Goal: Transaction & Acquisition: Book appointment/travel/reservation

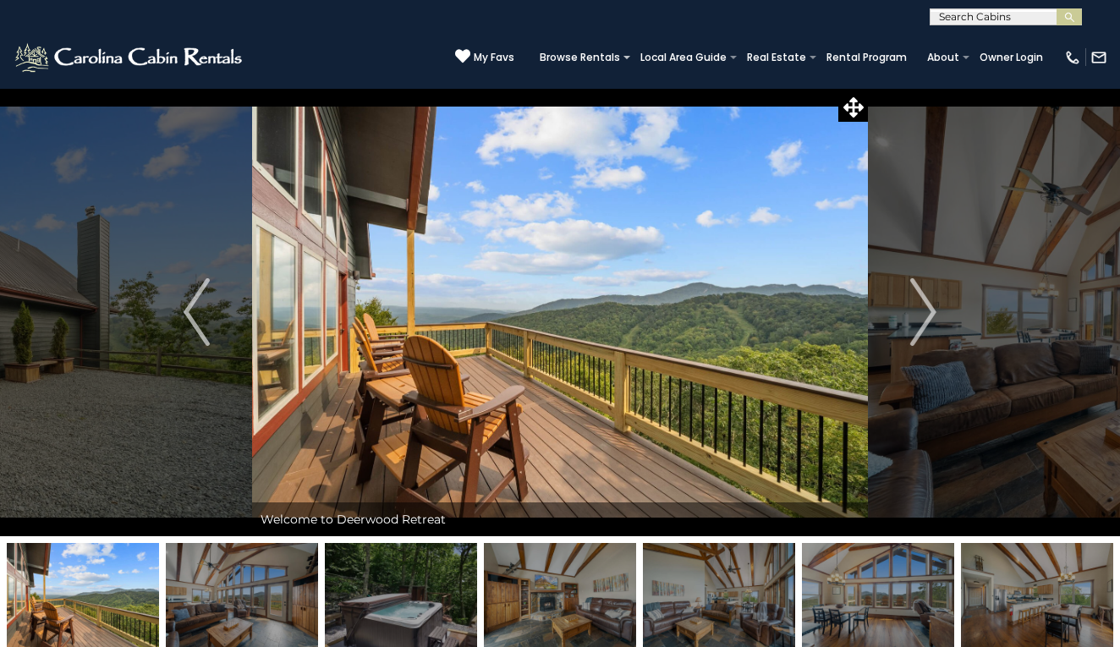
click at [137, 57] on img at bounding box center [130, 58] width 234 height 34
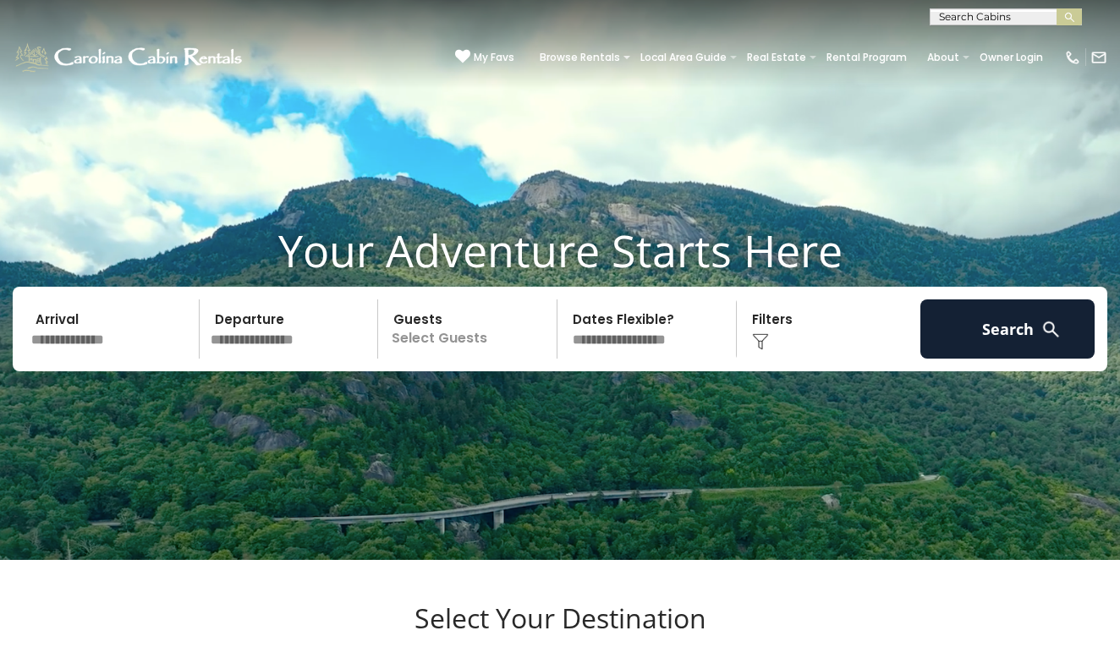
click at [757, 350] on img at bounding box center [760, 341] width 17 height 17
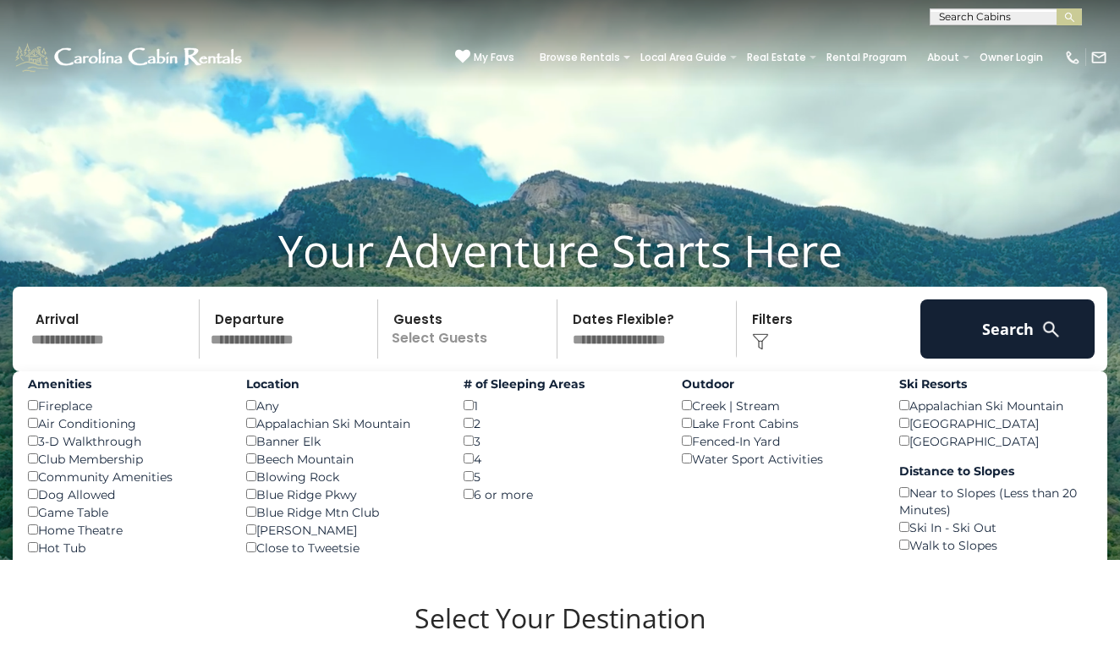
click at [760, 359] on div "Click to Choose" at bounding box center [829, 328] width 174 height 59
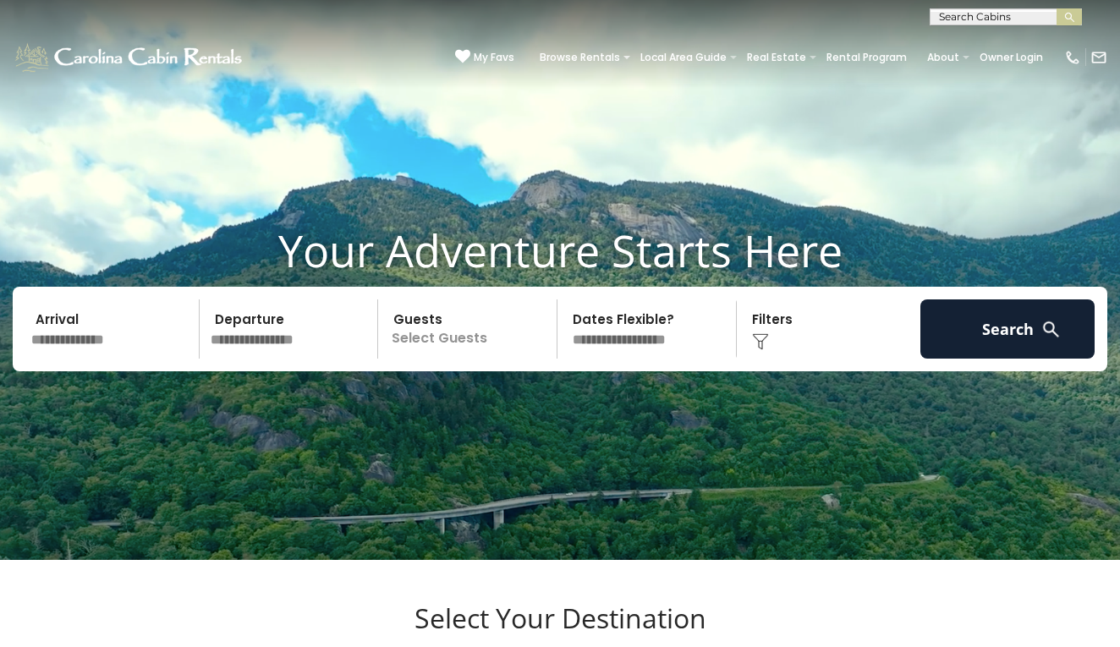
click at [761, 350] on img at bounding box center [760, 341] width 17 height 17
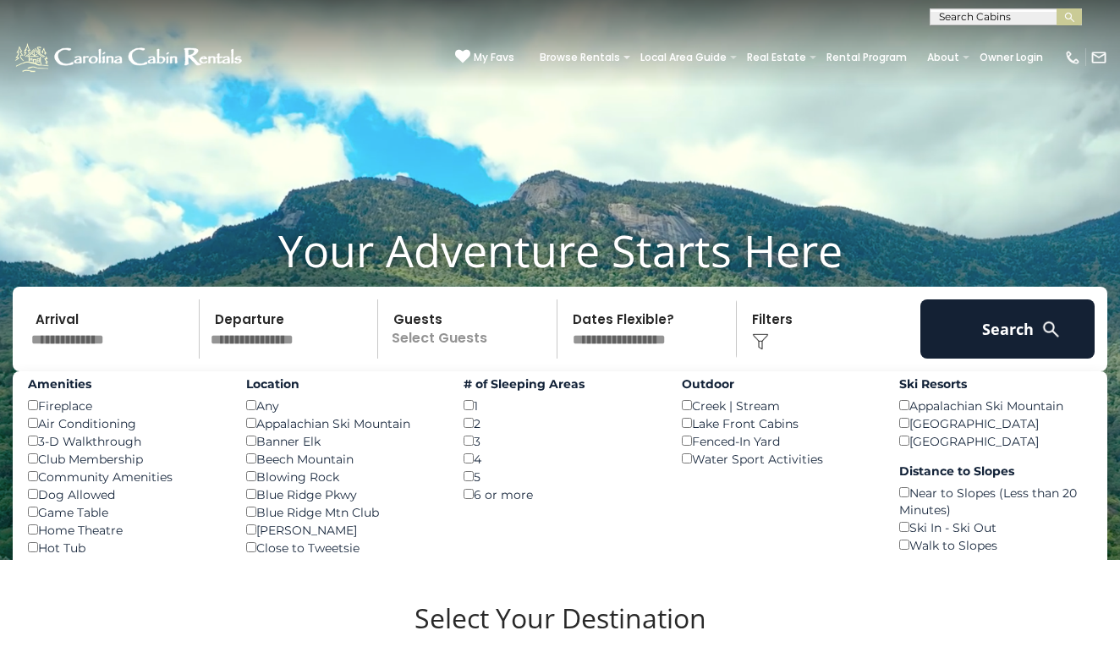
click at [146, 55] on img at bounding box center [130, 58] width 234 height 34
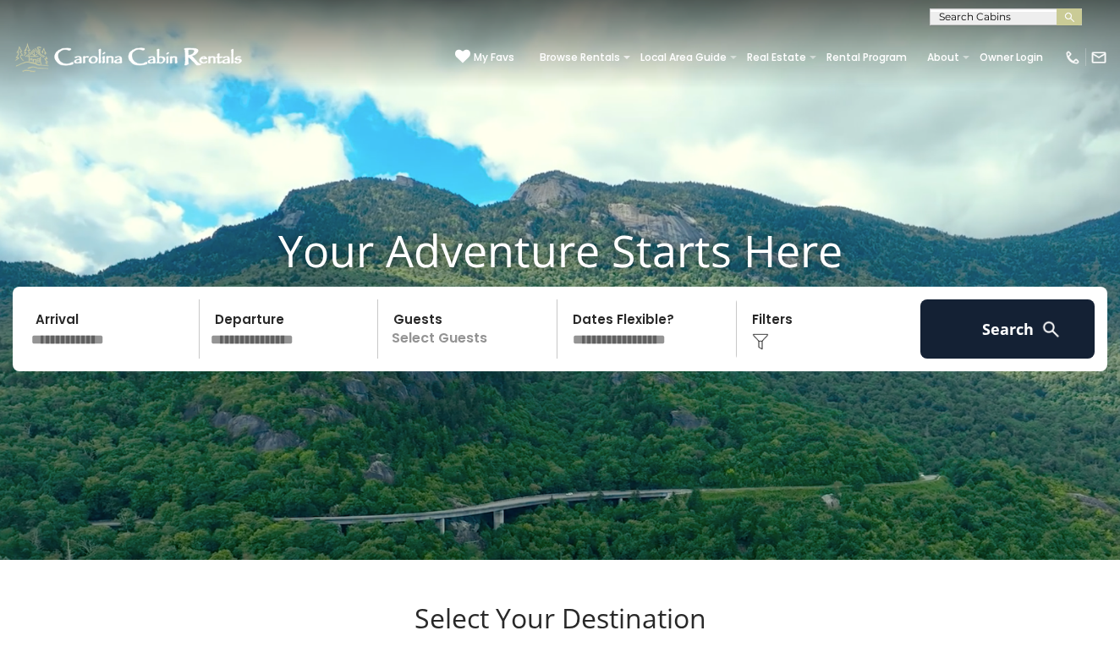
click at [758, 350] on img at bounding box center [760, 341] width 17 height 17
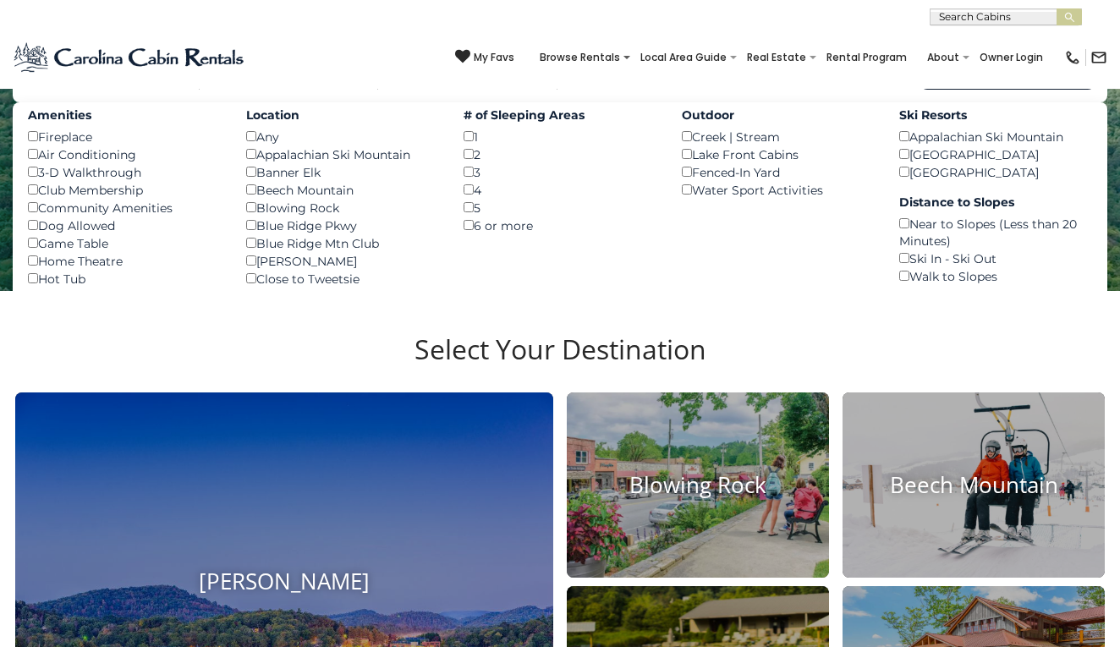
scroll to position [266, 0]
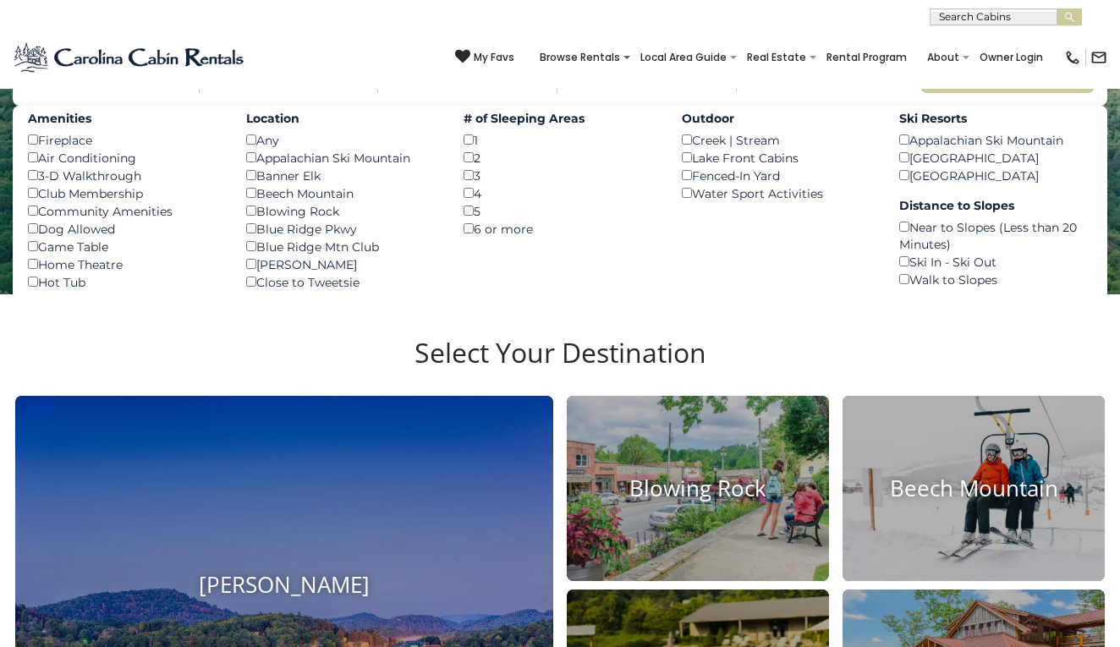
click at [941, 93] on button "Search" at bounding box center [1007, 63] width 174 height 59
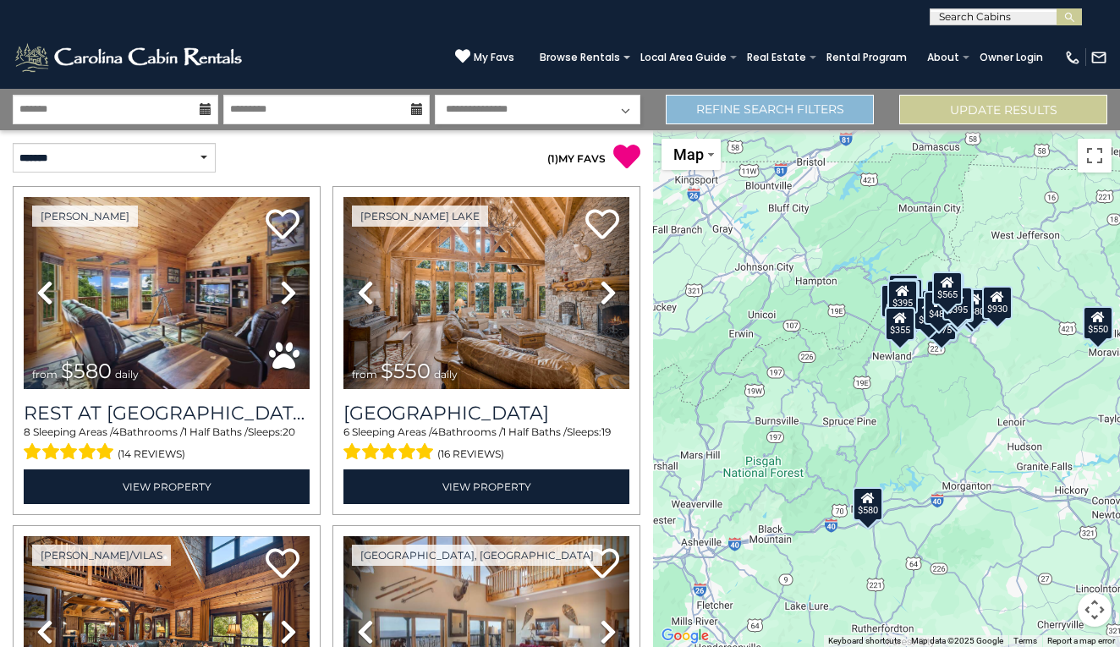
click at [755, 115] on link "Refine Search Filters" at bounding box center [770, 110] width 208 height 30
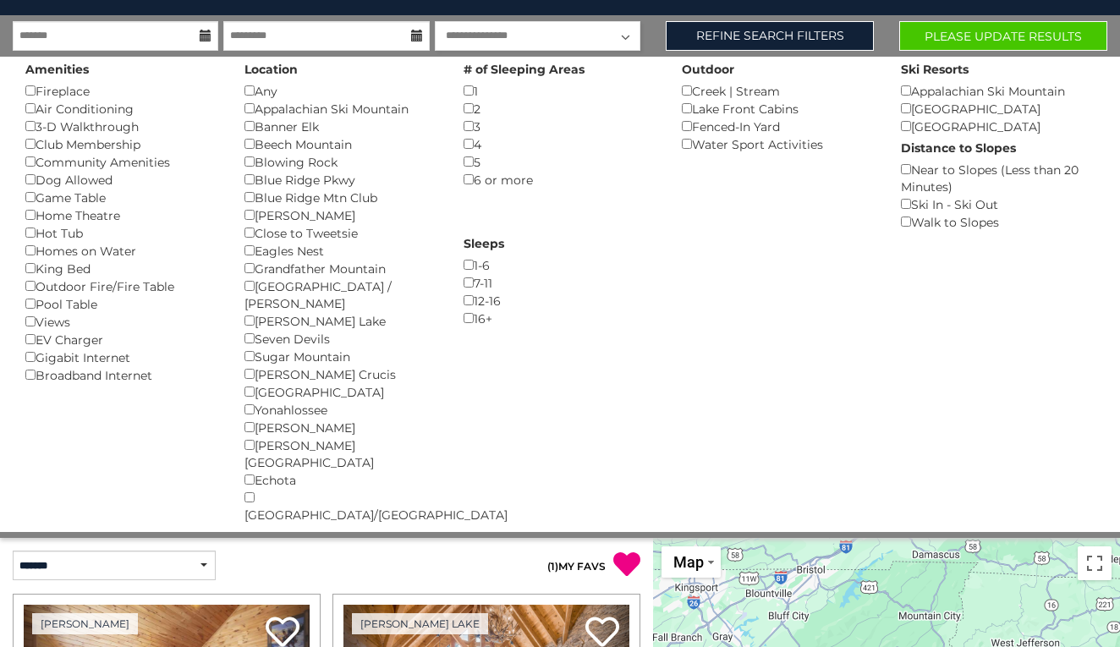
scroll to position [34, 0]
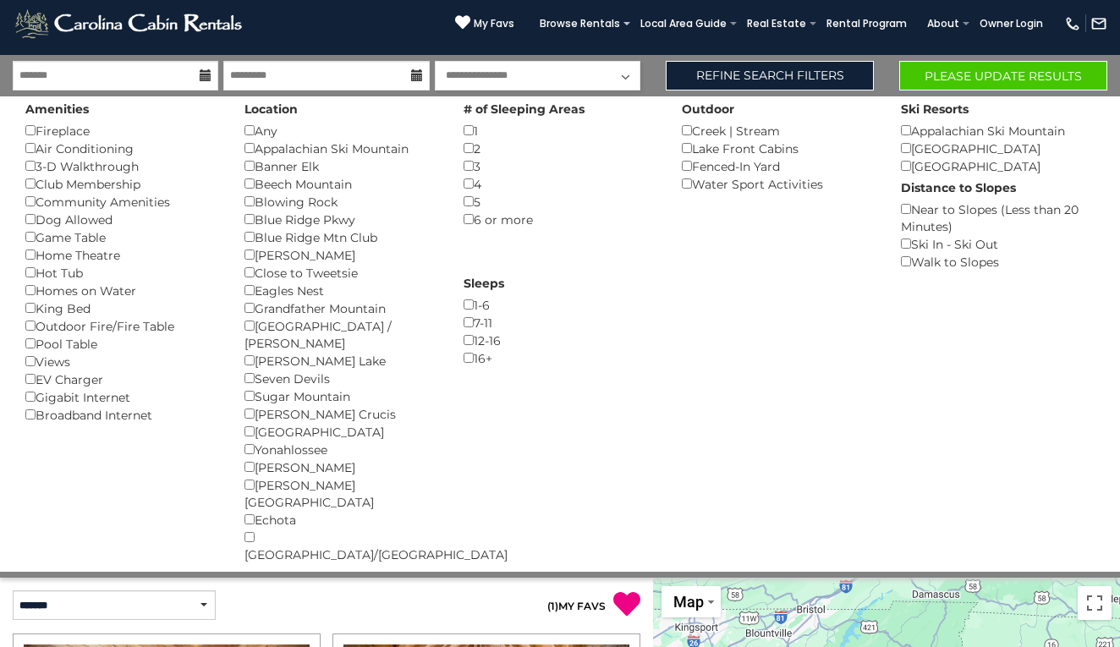
click at [968, 69] on button "Please Update Results" at bounding box center [1003, 76] width 208 height 30
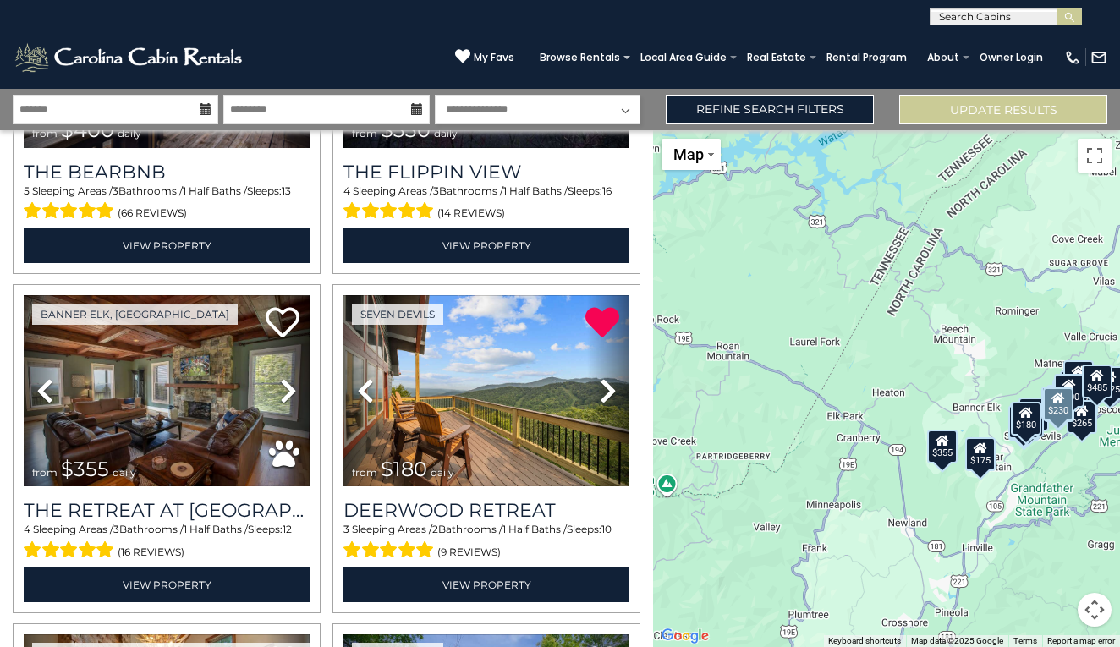
scroll to position [239, 0]
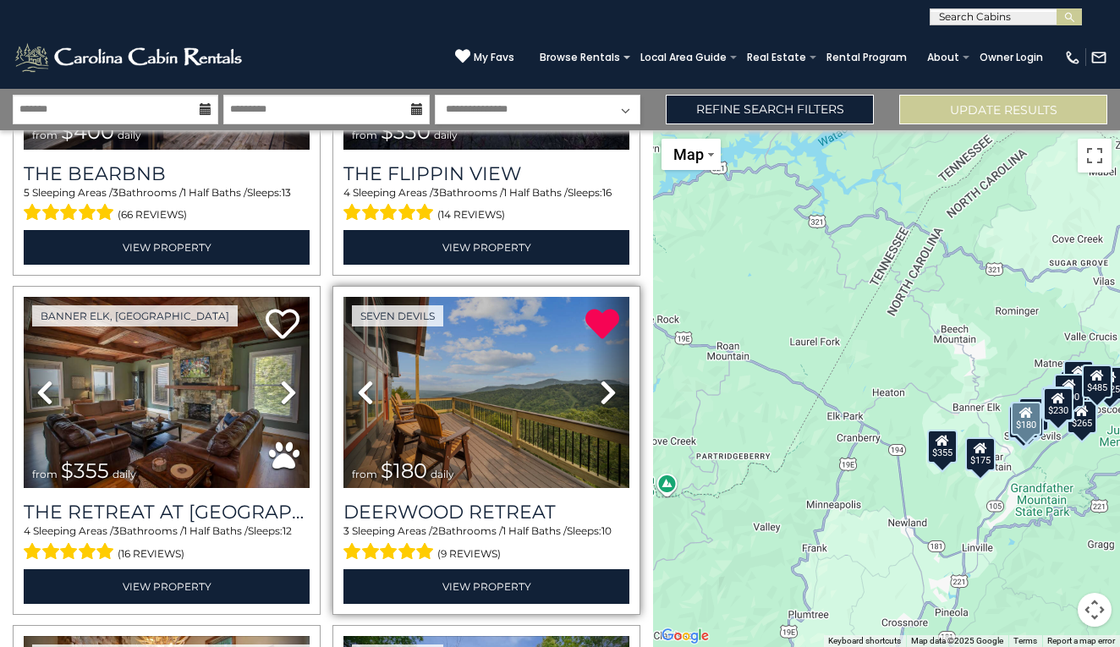
click at [455, 378] on img at bounding box center [486, 393] width 286 height 192
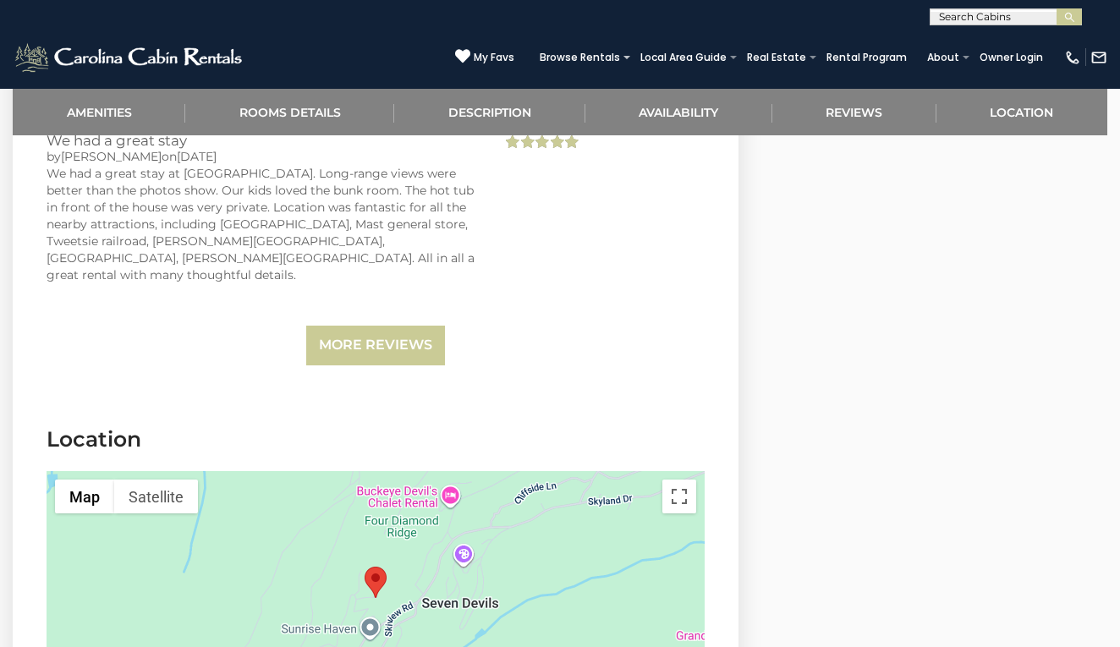
scroll to position [3284, 0]
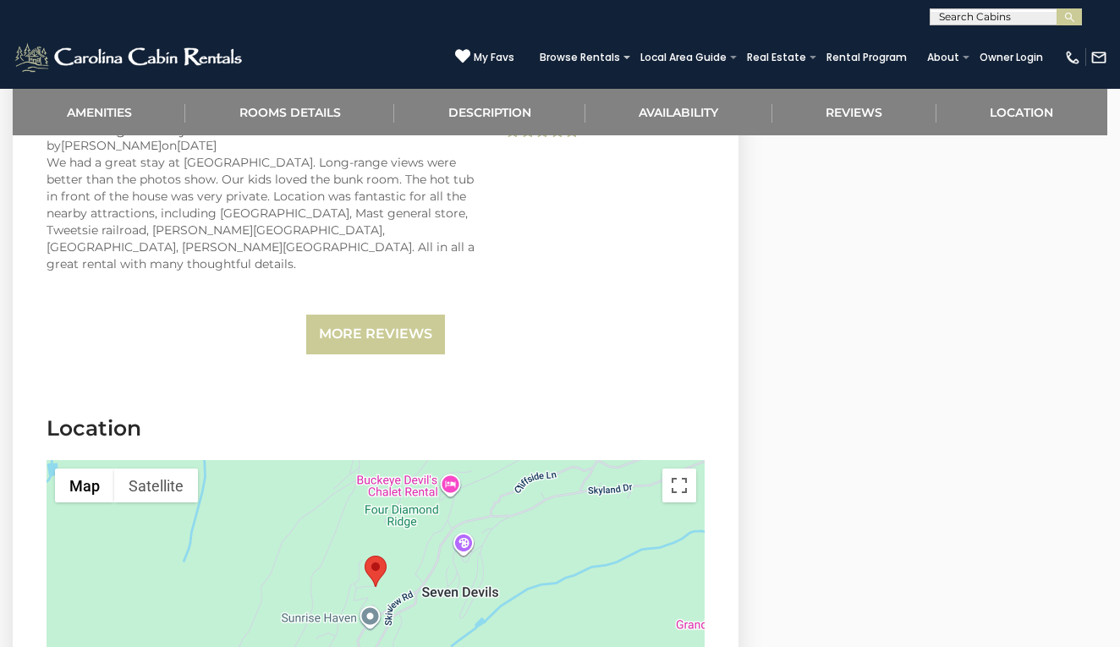
click at [415, 319] on section "Reviews 5 Stars by Charles on 10/06/2025 - Weekend get away with the family by …" at bounding box center [376, 70] width 726 height 640
click at [403, 315] on link "More Reviews" at bounding box center [375, 335] width 139 height 40
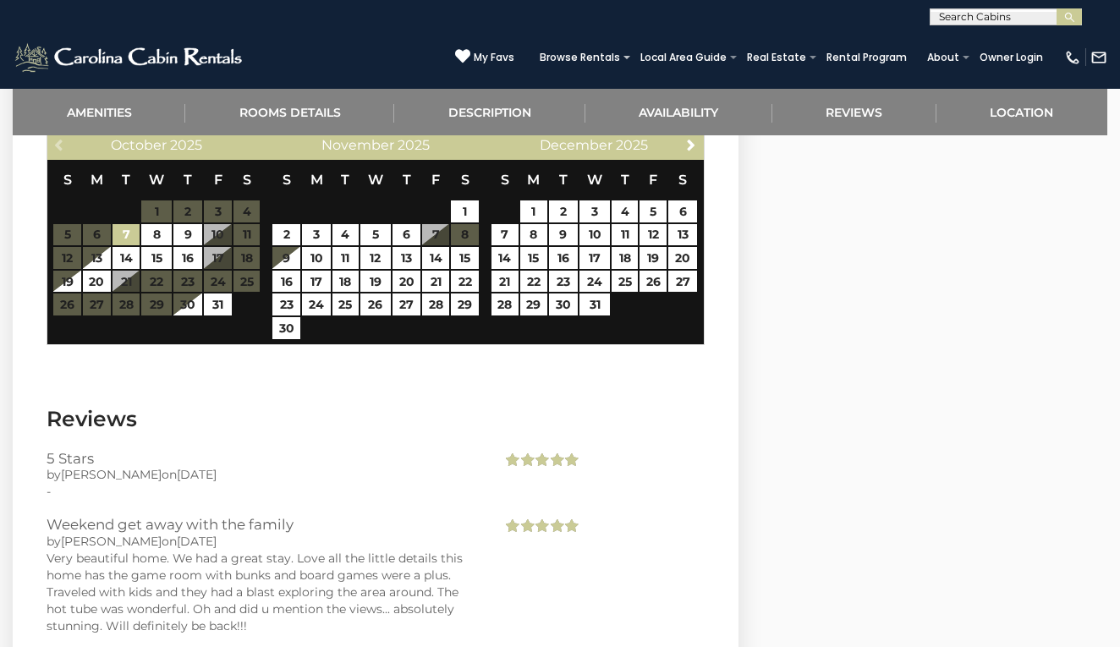
scroll to position [2642, 0]
